Goal: Task Accomplishment & Management: Complete application form

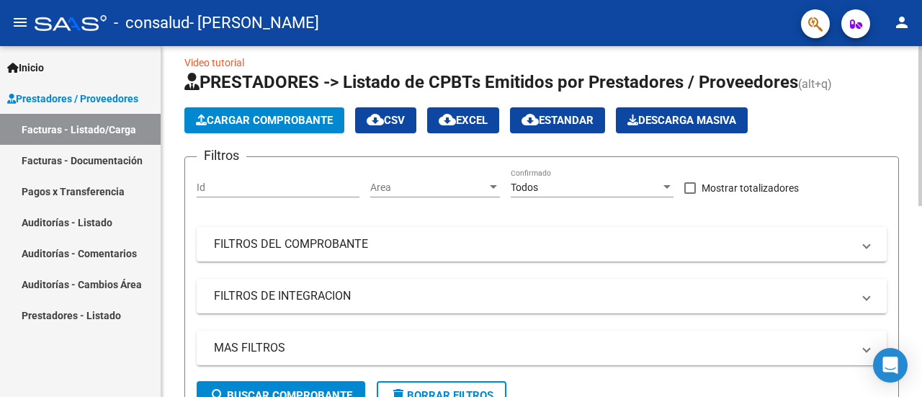
scroll to position [13, 0]
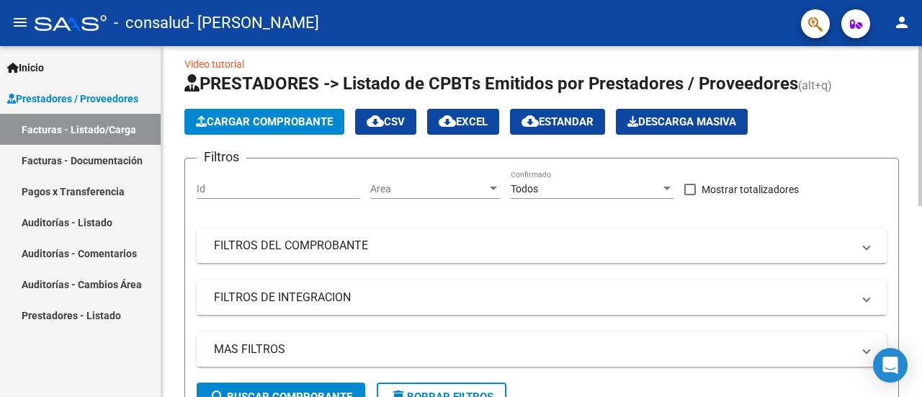
click at [297, 127] on span "Cargar Comprobante" at bounding box center [264, 121] width 137 height 13
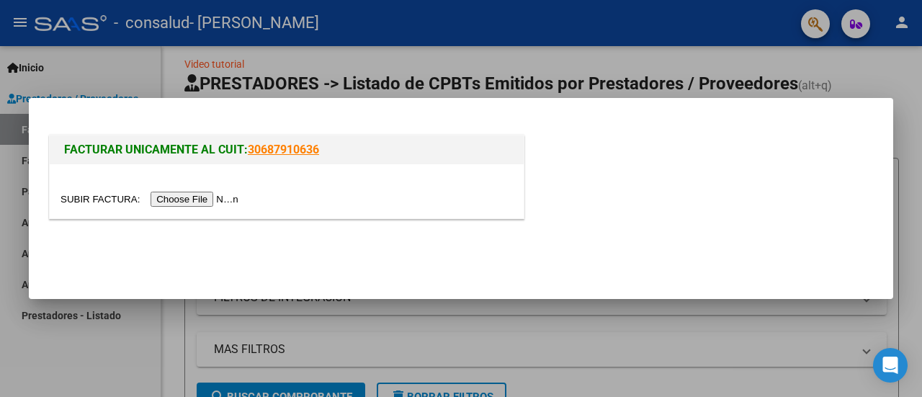
click at [231, 198] on input "file" at bounding box center [151, 199] width 182 height 15
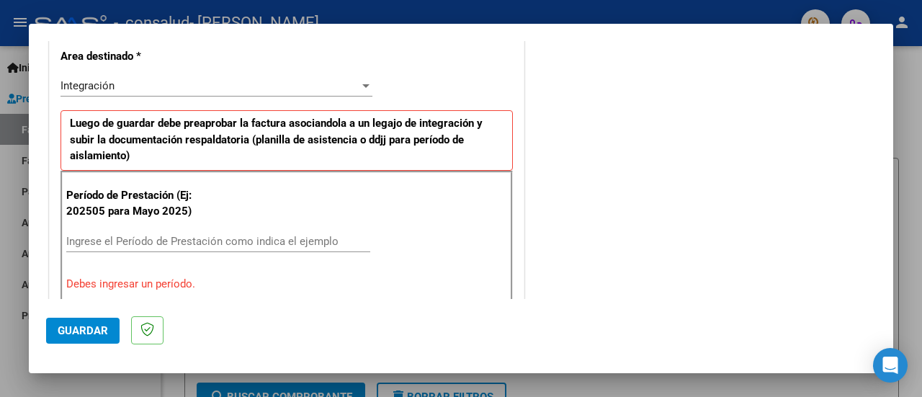
scroll to position [341, 0]
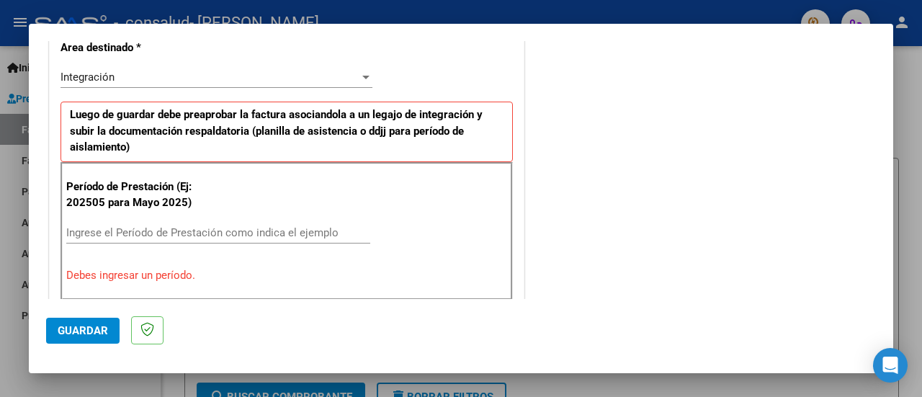
click at [11, 246] on div at bounding box center [461, 198] width 922 height 397
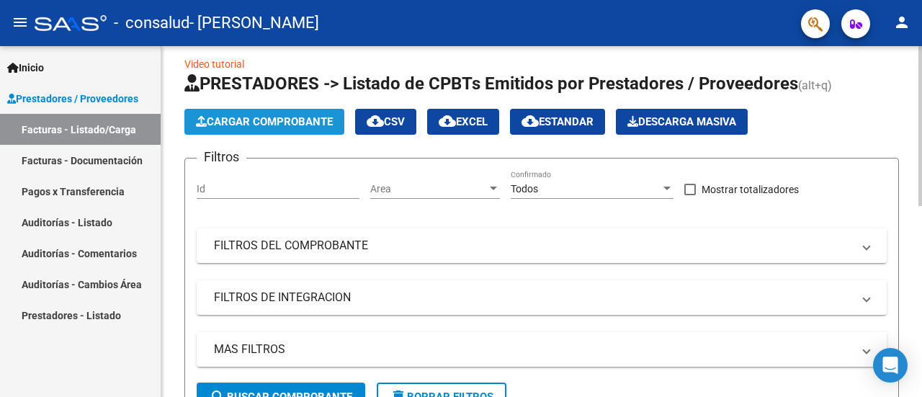
click at [207, 133] on button "Cargar Comprobante" at bounding box center [264, 122] width 160 height 26
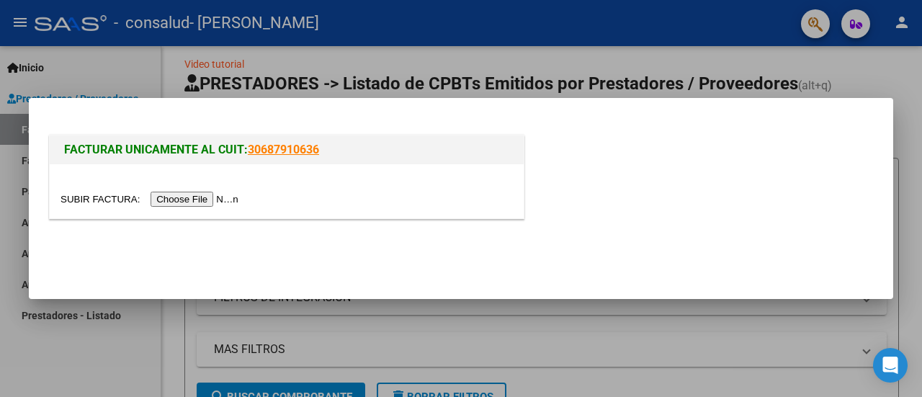
click at [192, 197] on input "file" at bounding box center [151, 199] width 182 height 15
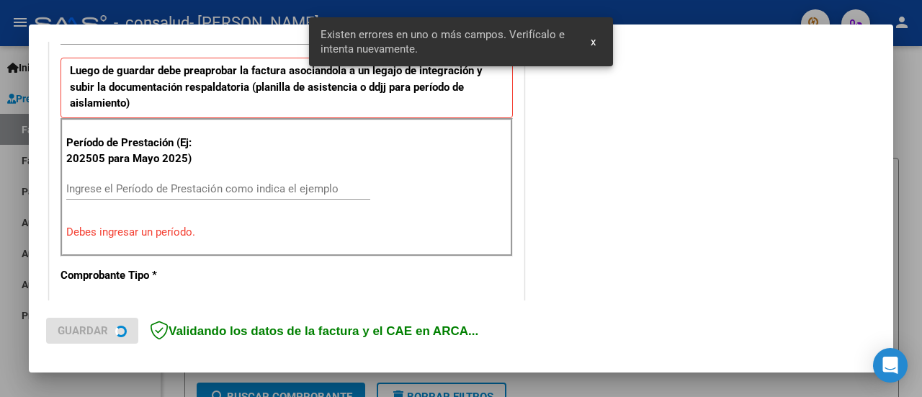
scroll to position [386, 0]
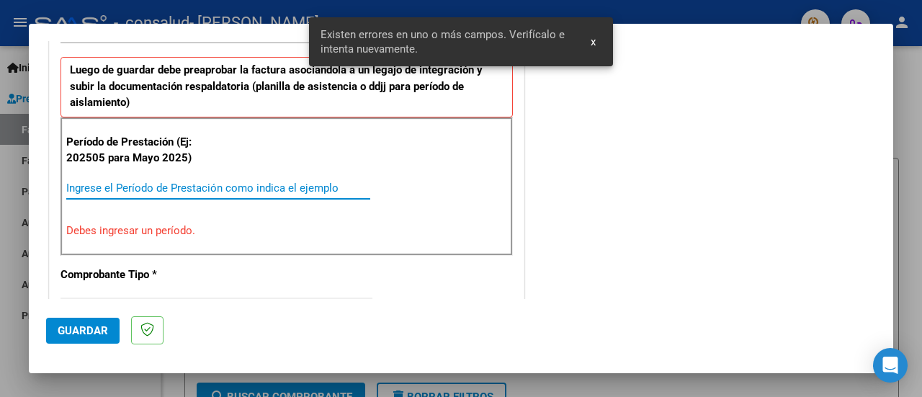
click at [321, 186] on input "Ingrese el Período de Prestación como indica el ejemplo" at bounding box center [218, 187] width 304 height 13
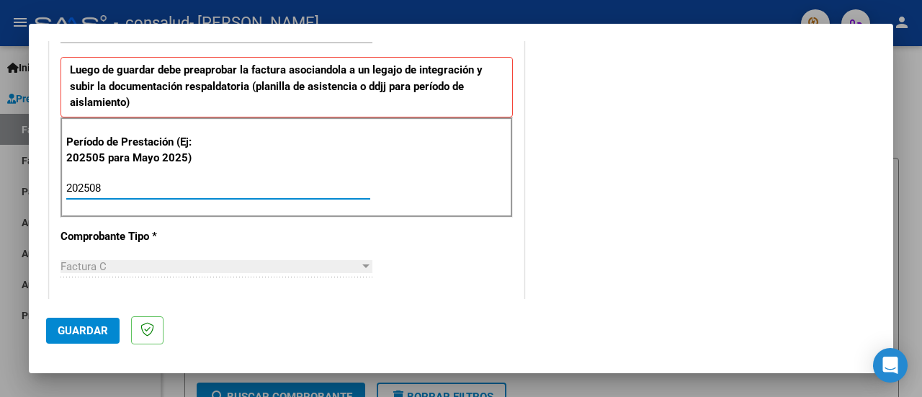
type input "202508"
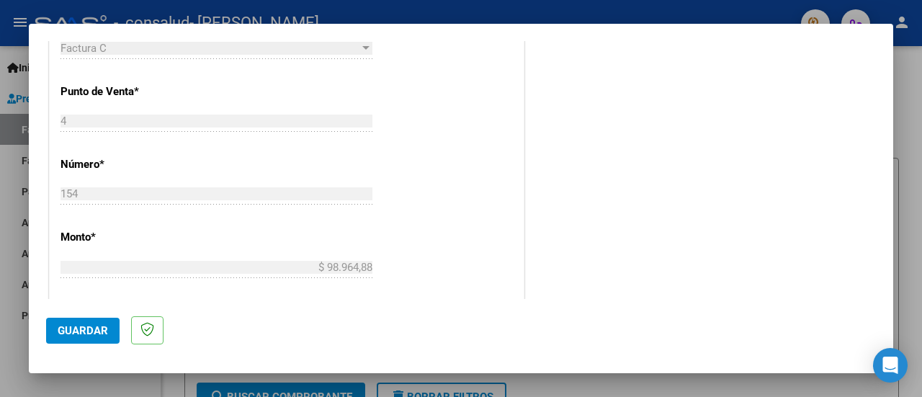
scroll to position [1038, 0]
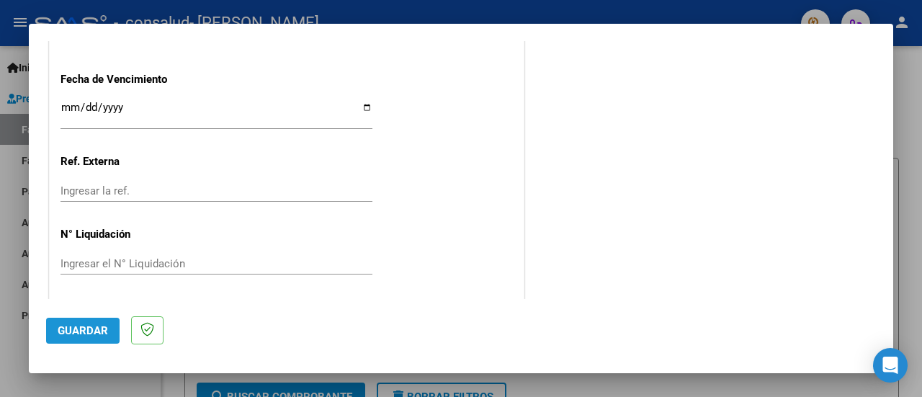
click at [92, 333] on span "Guardar" at bounding box center [83, 330] width 50 height 13
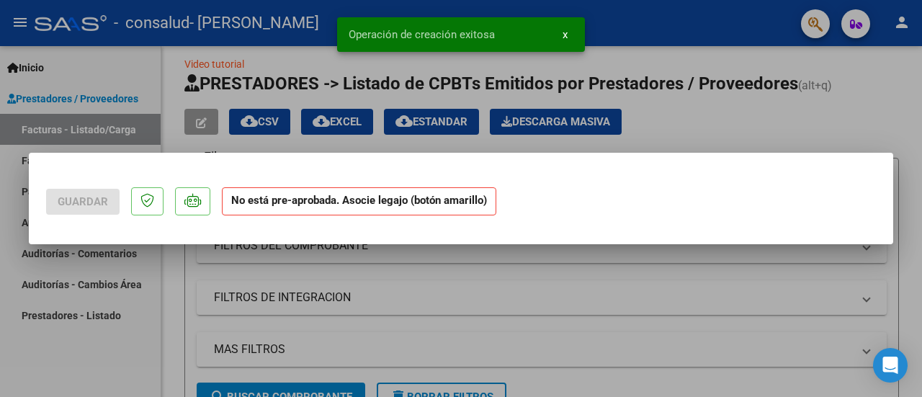
scroll to position [0, 0]
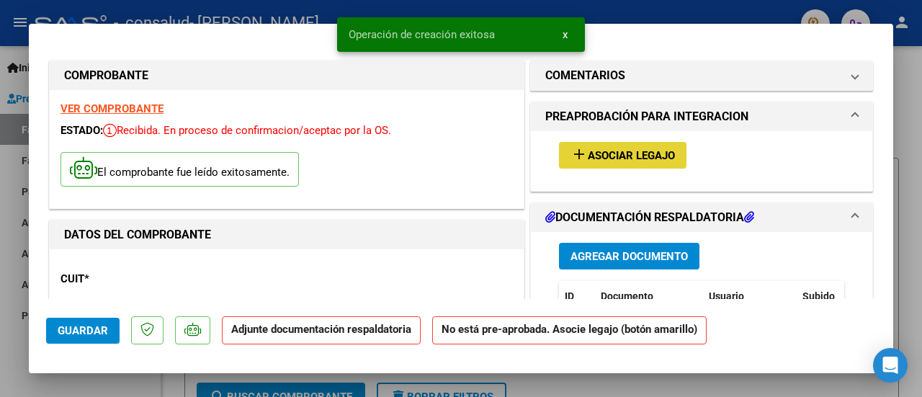
click at [631, 153] on span "Asociar Legajo" at bounding box center [631, 155] width 87 height 13
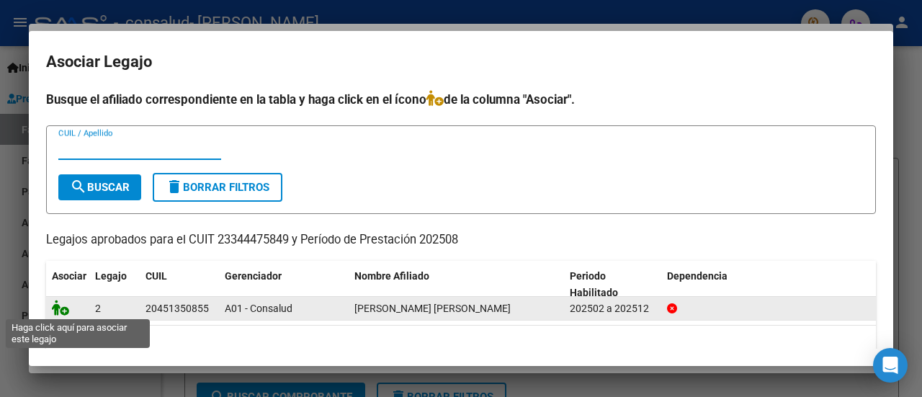
click at [62, 309] on icon at bounding box center [60, 308] width 17 height 16
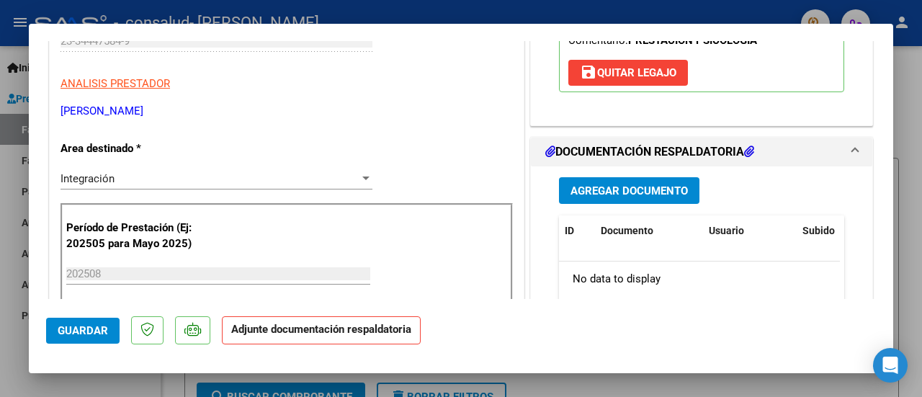
scroll to position [292, 0]
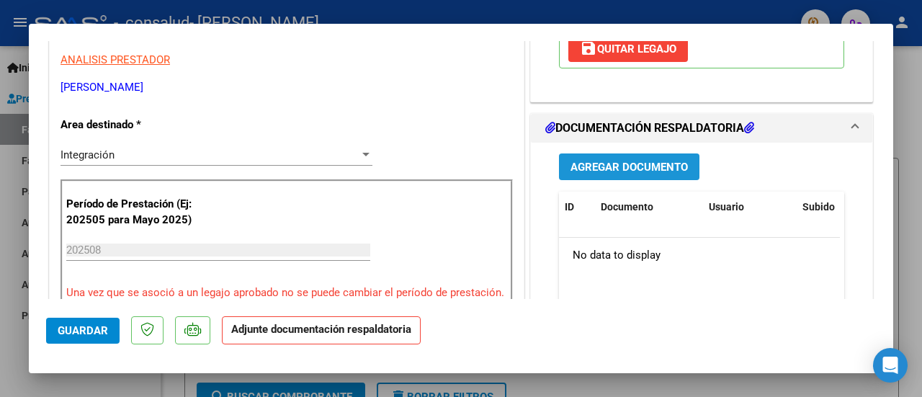
click at [660, 166] on span "Agregar Documento" at bounding box center [628, 167] width 117 height 13
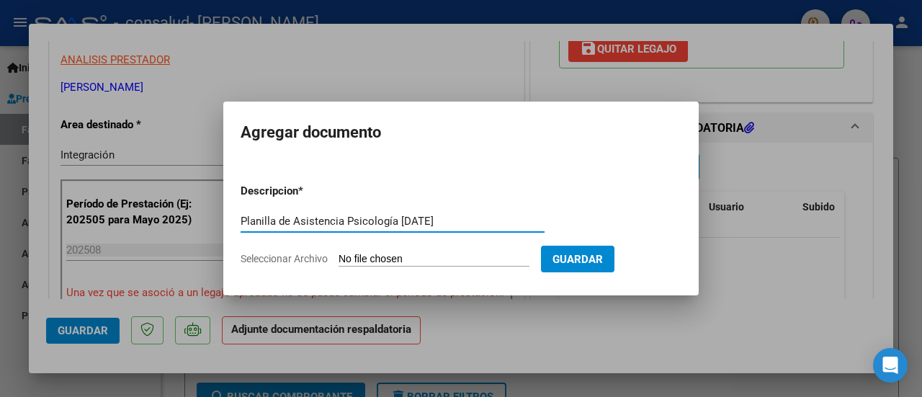
type input "Planilla de Asistencia Psicología [DATE]"
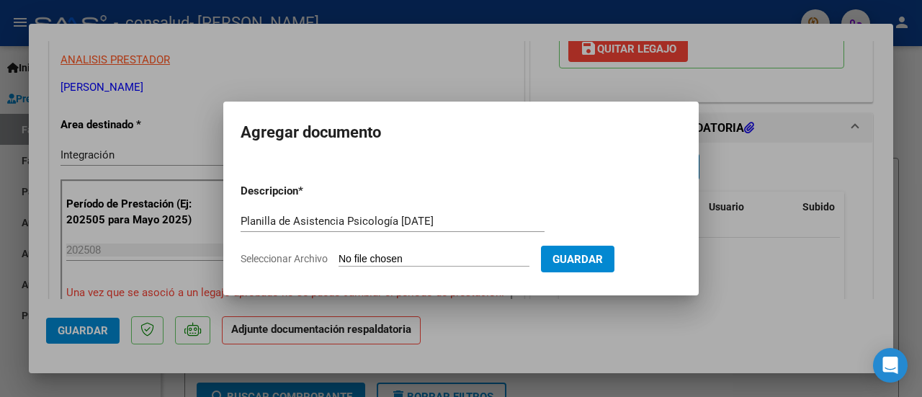
click at [516, 261] on input "Seleccionar Archivo" at bounding box center [433, 260] width 191 height 14
type input "C:\fakepath\planilla [PERSON_NAME] [DATE].pdf"
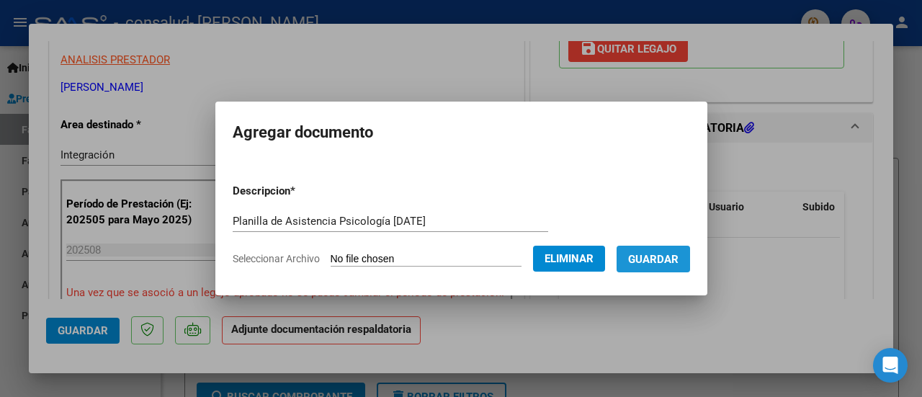
click at [671, 258] on span "Guardar" at bounding box center [653, 259] width 50 height 13
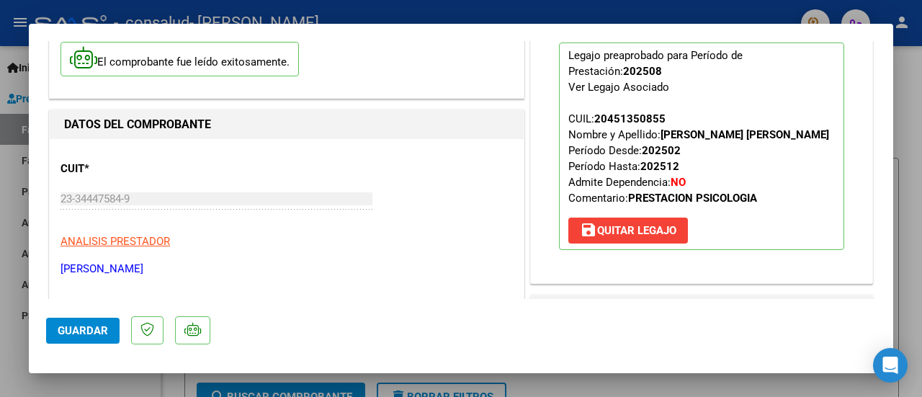
scroll to position [0, 0]
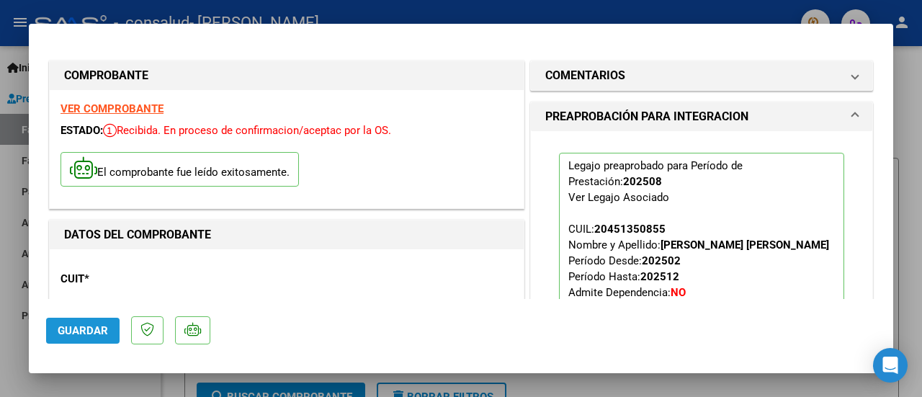
click at [94, 325] on span "Guardar" at bounding box center [83, 330] width 50 height 13
click at [907, 91] on div at bounding box center [461, 198] width 922 height 397
type input "$ 0,00"
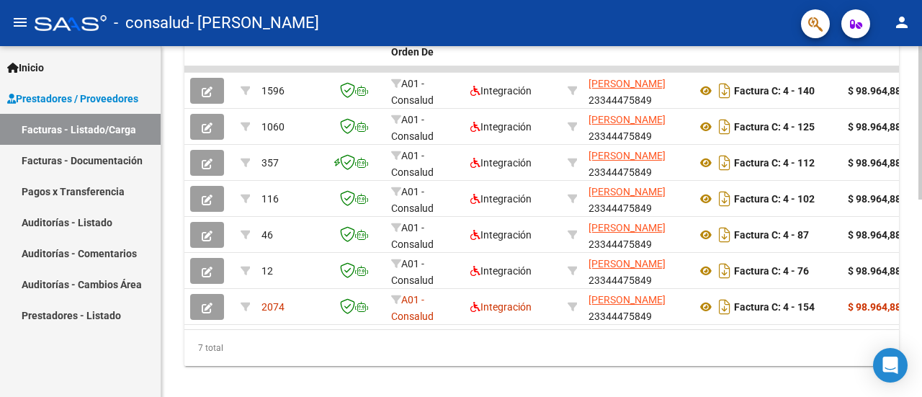
scroll to position [435, 0]
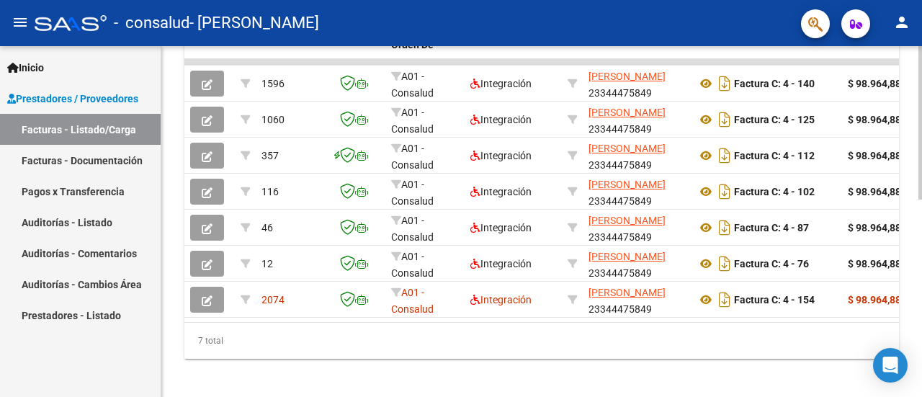
click at [889, 277] on div "Video tutorial PRESTADORES -> Listado de CPBTs Emitidos por Prestadores / Prove…" at bounding box center [543, 7] width 764 height 793
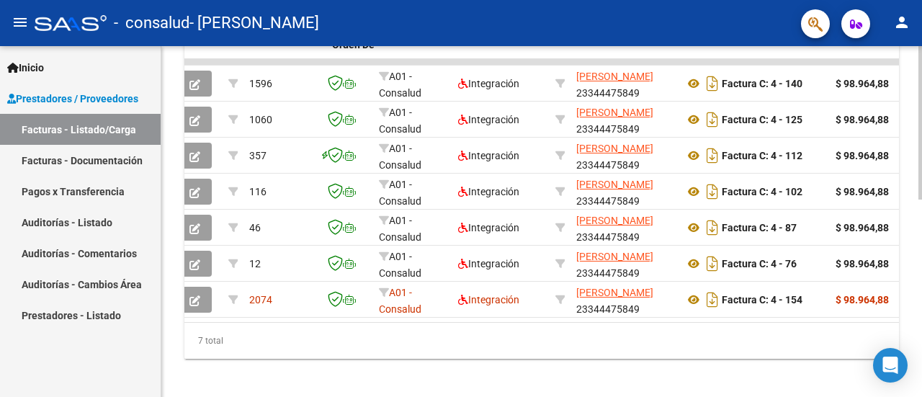
scroll to position [0, 0]
